Goal: Transaction & Acquisition: Purchase product/service

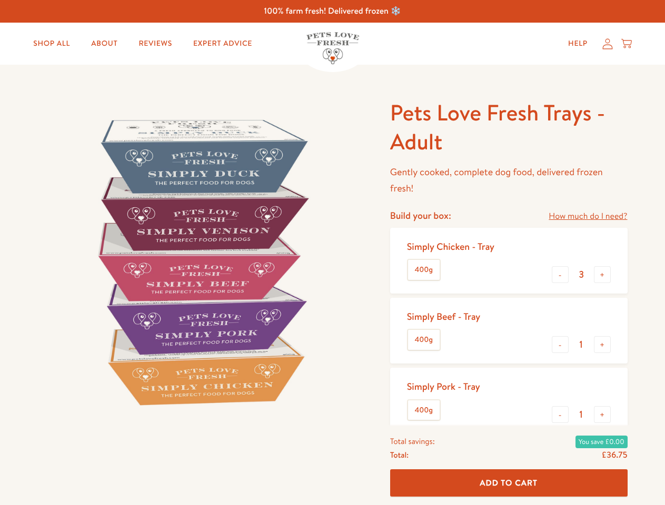
click at [332, 253] on img at bounding box center [201, 261] width 327 height 327
click at [587, 216] on link "How much do I need?" at bounding box center [587, 216] width 78 height 14
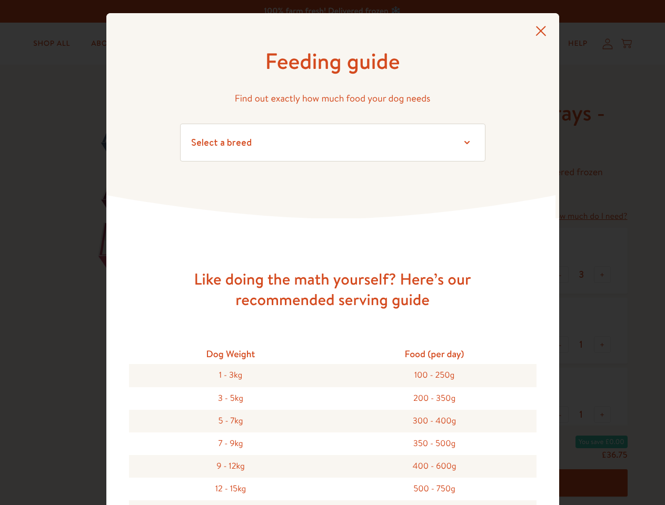
click at [560, 275] on div "Feeding guide Find out exactly how much food your dog needs Select a breed Affe…" at bounding box center [332, 252] width 665 height 505
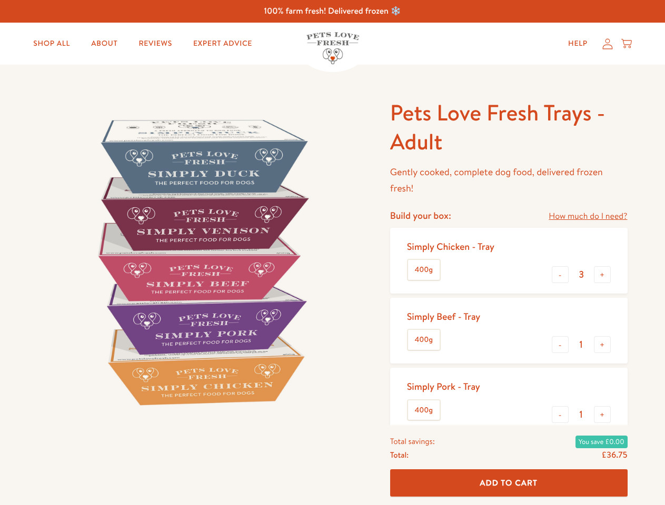
click at [602, 275] on button "+" at bounding box center [601, 274] width 17 height 17
type input "4"
click at [560, 345] on button "-" at bounding box center [559, 344] width 17 height 17
click at [602, 345] on button "+" at bounding box center [601, 344] width 17 height 17
type input "1"
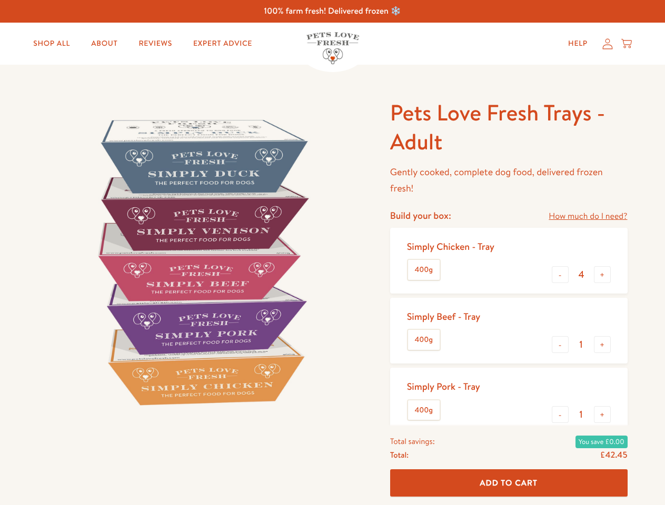
click at [560, 415] on button "-" at bounding box center [559, 414] width 17 height 17
click at [602, 415] on button "+" at bounding box center [601, 414] width 17 height 17
type input "1"
click at [508, 483] on span "Add To Cart" at bounding box center [508, 482] width 58 height 11
